Goal: Task Accomplishment & Management: Use online tool/utility

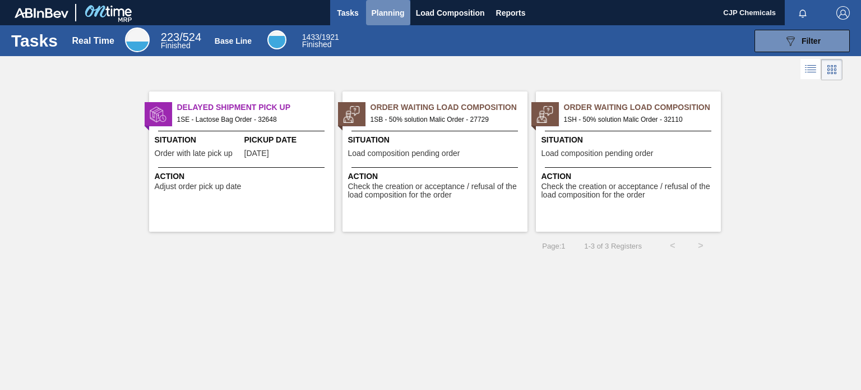
click at [383, 15] on span "Planning" at bounding box center [388, 12] width 33 height 13
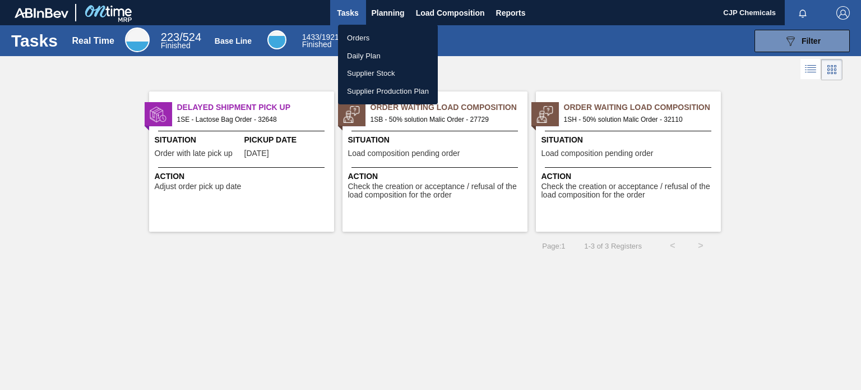
click at [354, 42] on li "Orders" at bounding box center [388, 38] width 100 height 18
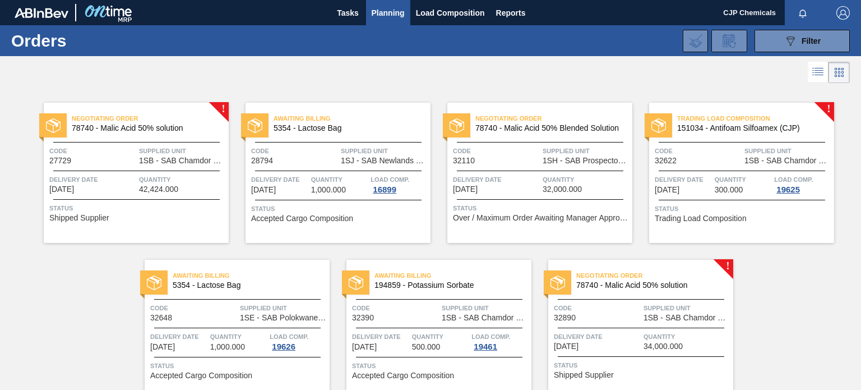
click at [659, 270] on span "Negotiating Order" at bounding box center [654, 275] width 157 height 11
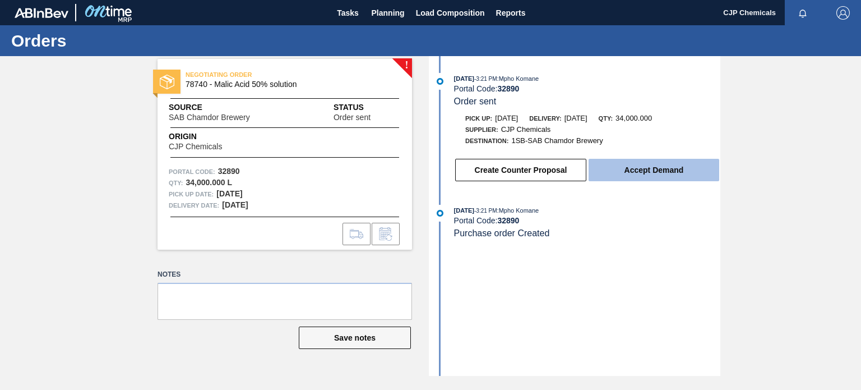
click at [645, 173] on button "Accept Demand" at bounding box center [654, 170] width 131 height 22
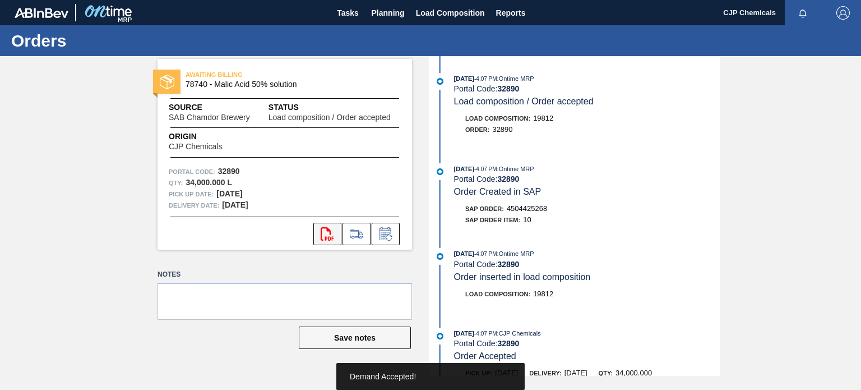
click at [314, 229] on button "svg{fill:#ff0000}" at bounding box center [327, 234] width 28 height 22
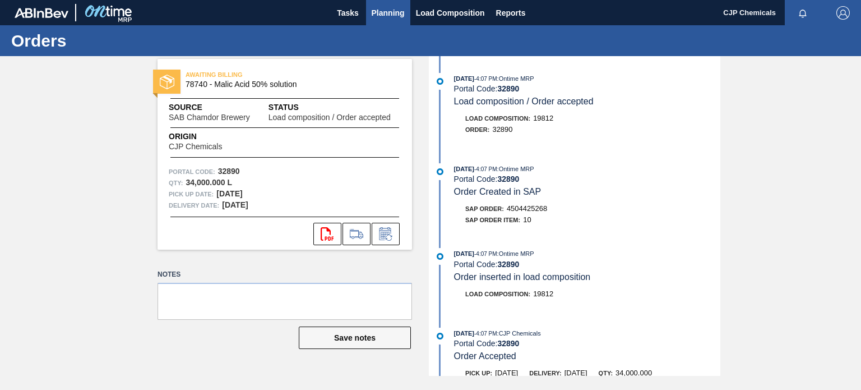
click at [395, 10] on span "Planning" at bounding box center [388, 12] width 33 height 13
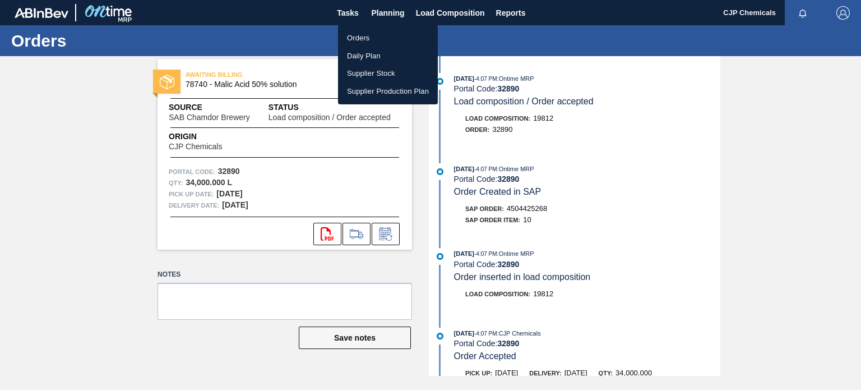
click at [374, 37] on li "Orders" at bounding box center [388, 38] width 100 height 18
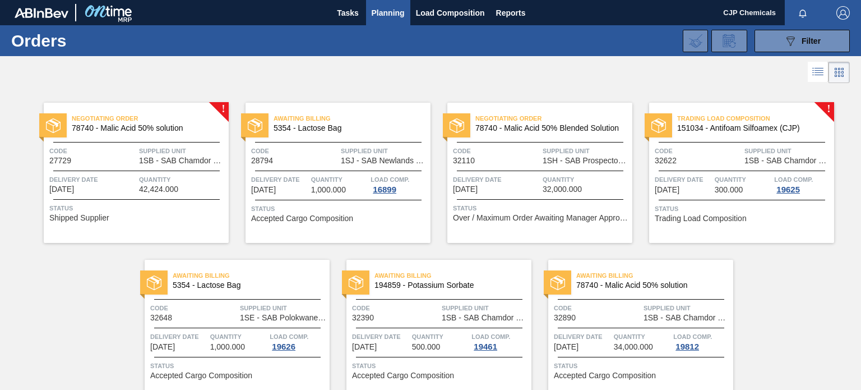
click at [770, 219] on div "Status Trading Load Composition" at bounding box center [743, 212] width 177 height 18
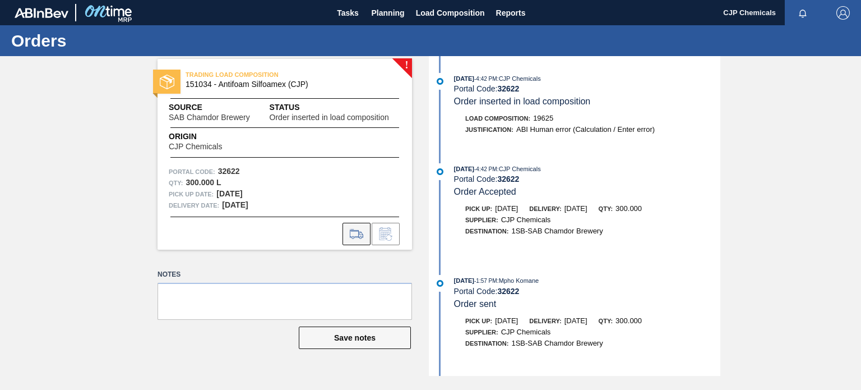
click at [361, 238] on icon at bounding box center [357, 233] width 18 height 13
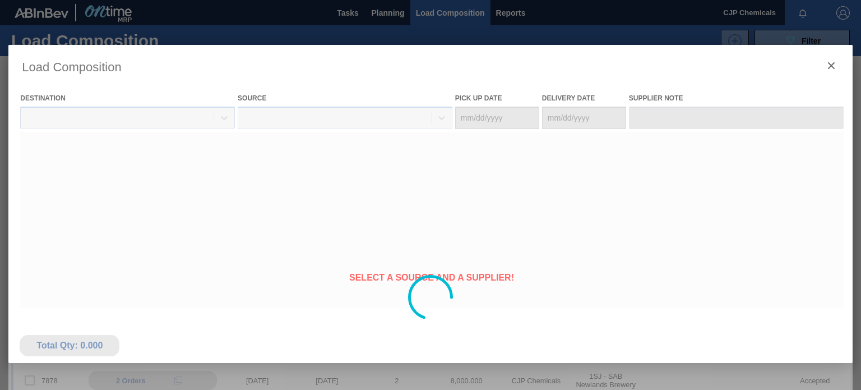
type Date "10/08/2025"
type Date "10/09/2025"
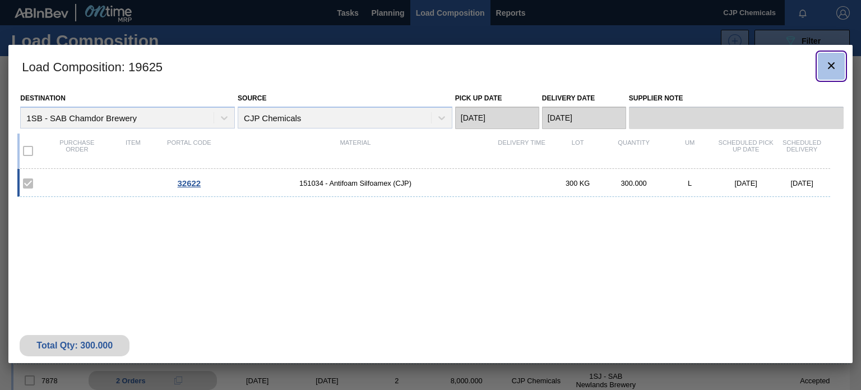
click at [830, 67] on icon "botão de ícone" at bounding box center [831, 65] width 13 height 13
